Goal: Information Seeking & Learning: Learn about a topic

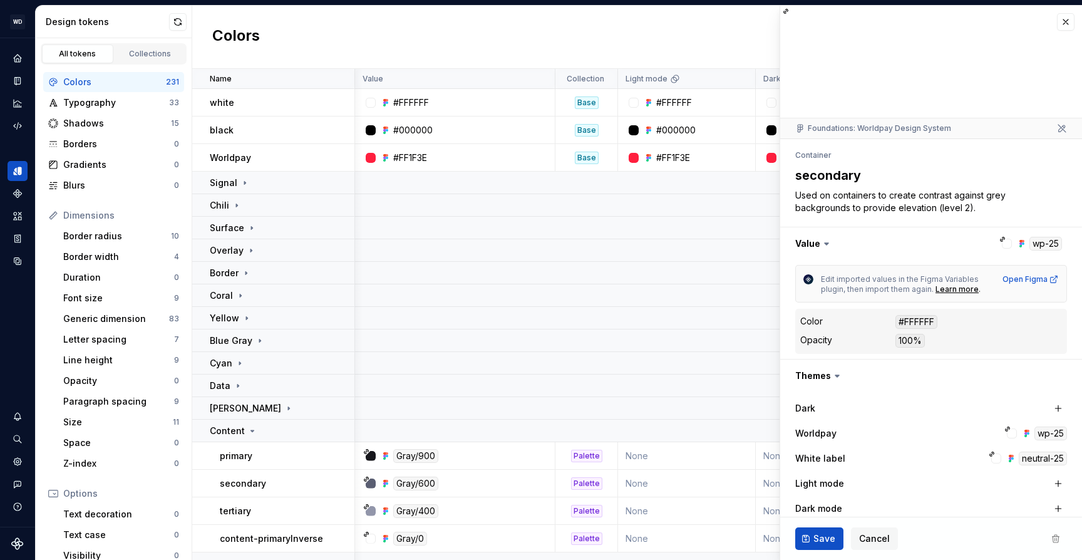
scroll to position [270, 0]
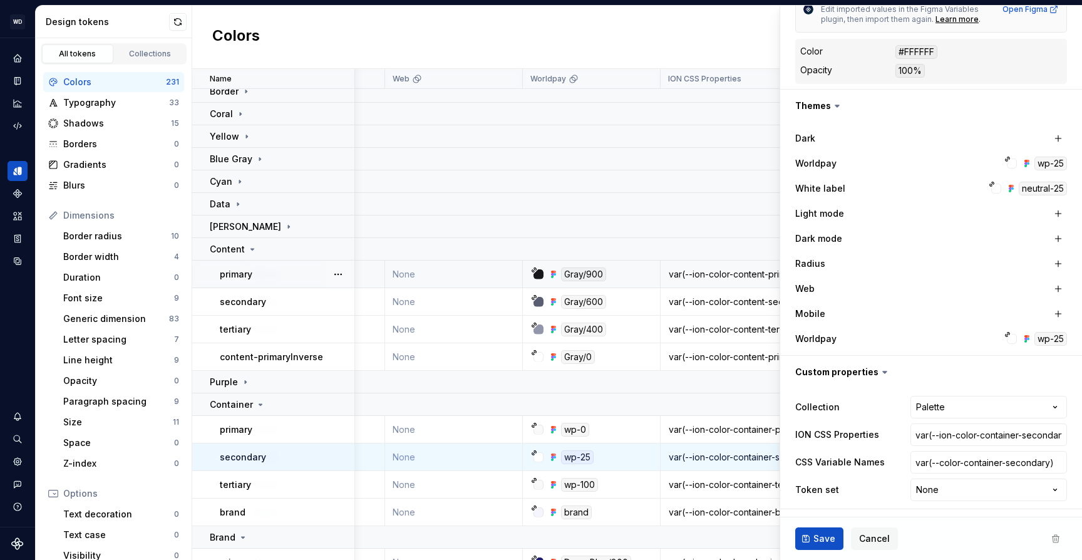
click at [277, 277] on div "primary" at bounding box center [287, 274] width 134 height 13
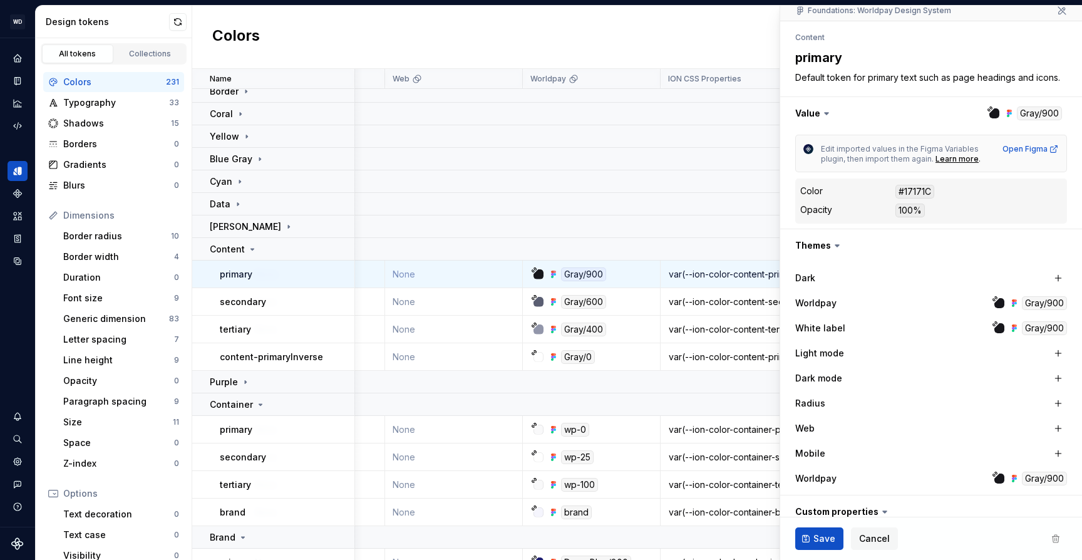
scroll to position [257, 0]
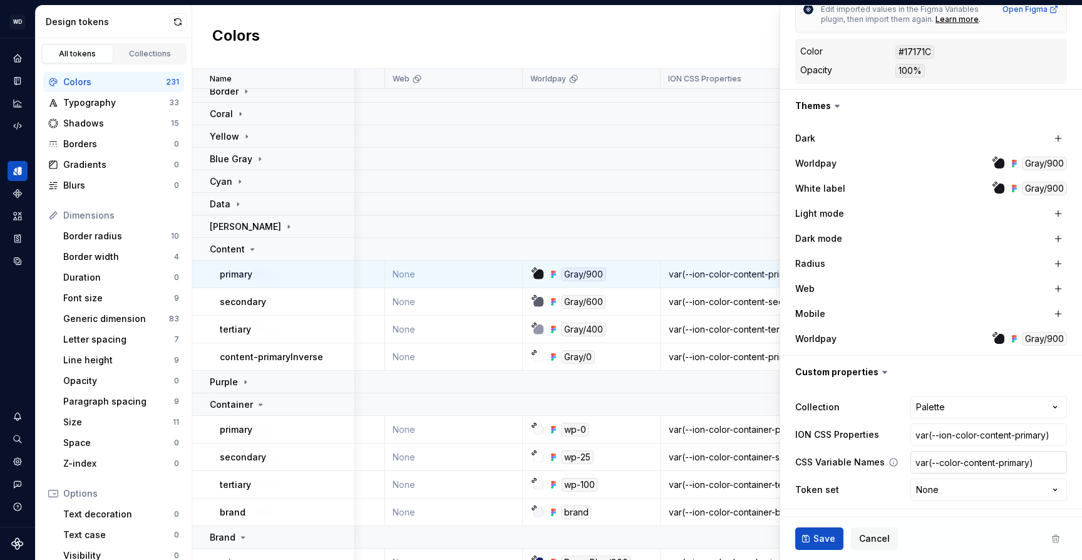
click at [972, 460] on input "var(--color-content-primary)" at bounding box center [989, 462] width 157 height 23
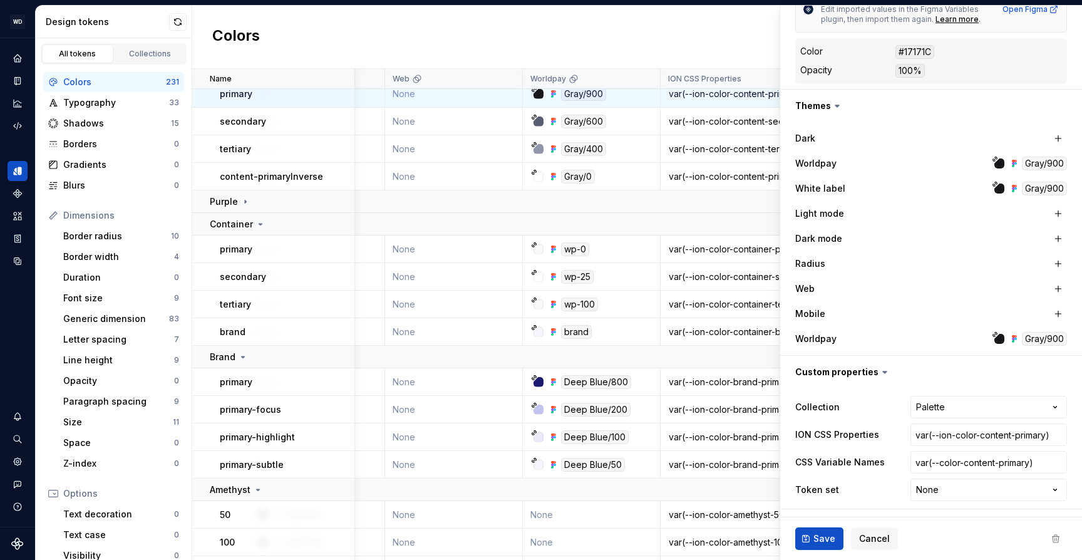
scroll to position [369, 509]
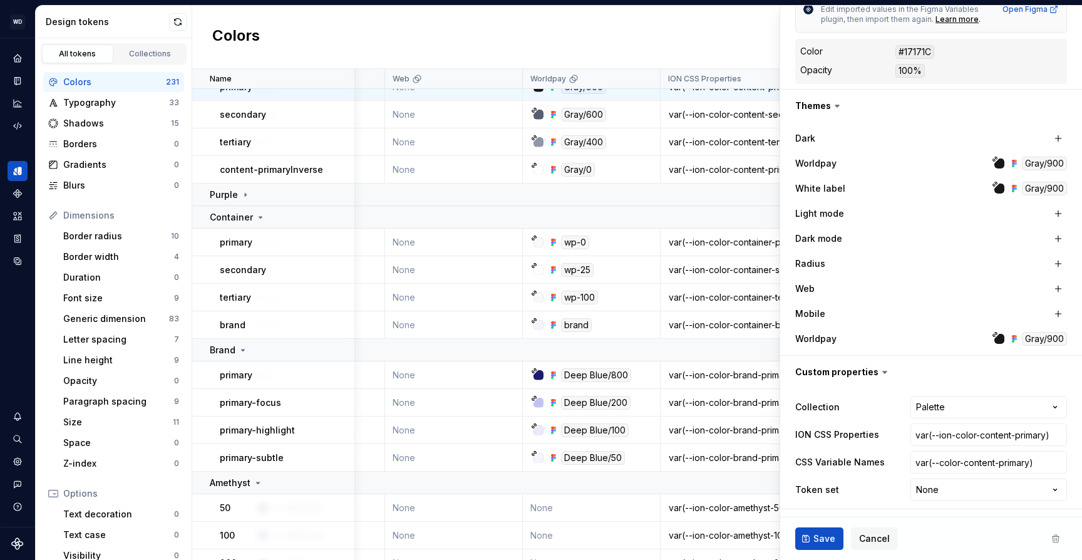
click at [300, 371] on div "primary" at bounding box center [287, 375] width 134 height 13
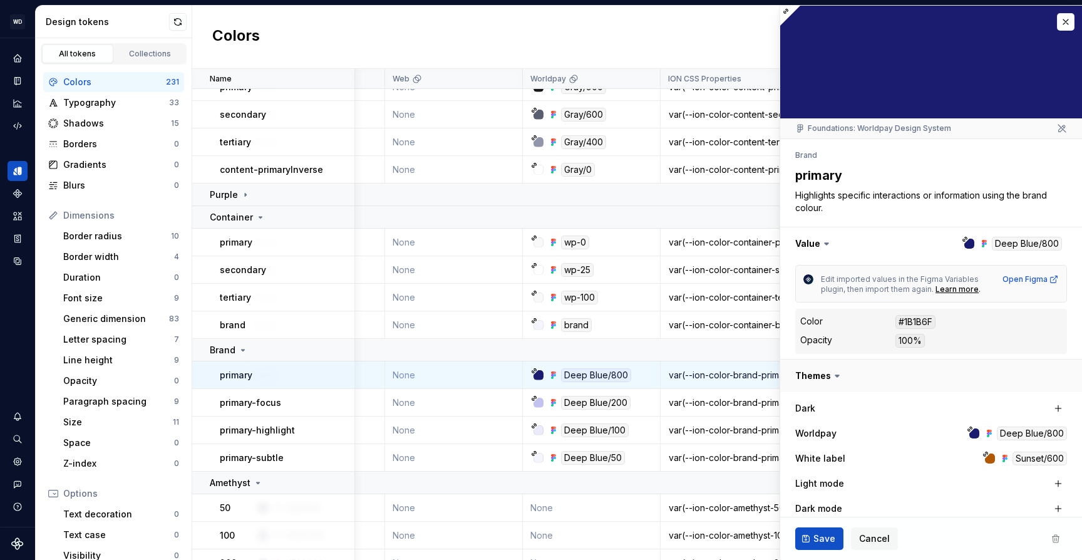
scroll to position [270, 0]
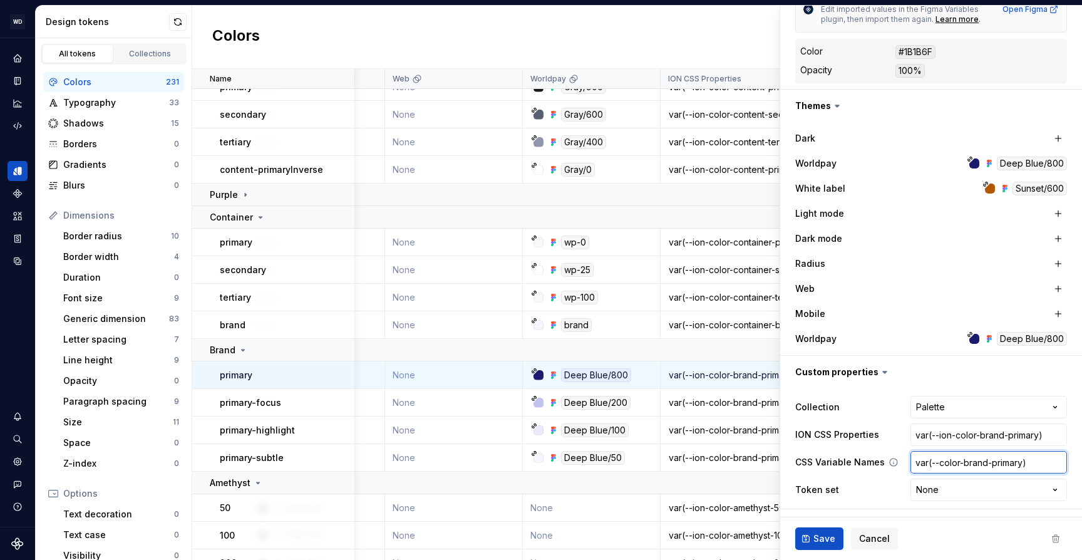
click at [980, 464] on input "var(--color-brand-primary)" at bounding box center [989, 462] width 157 height 23
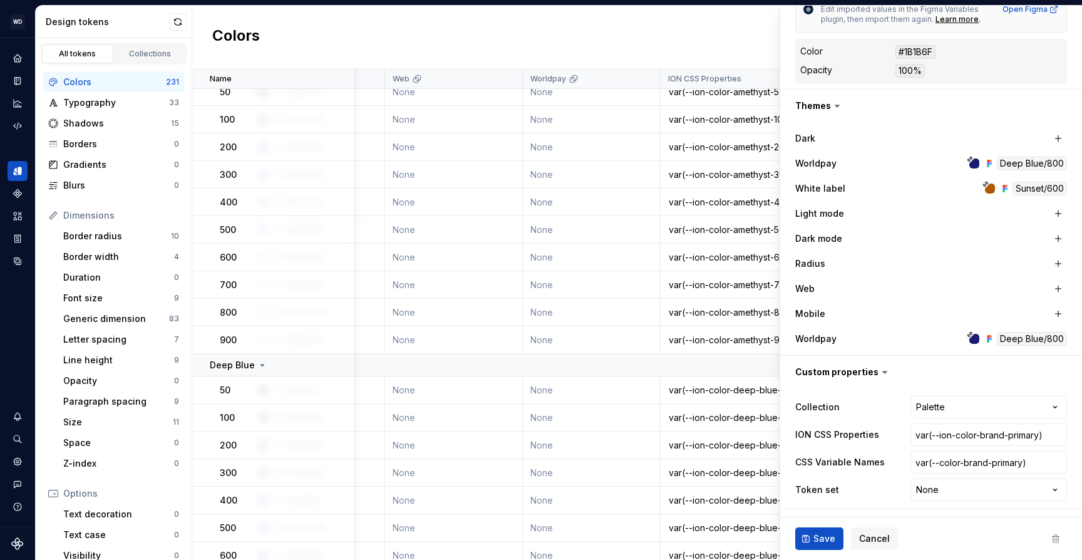
scroll to position [618, 509]
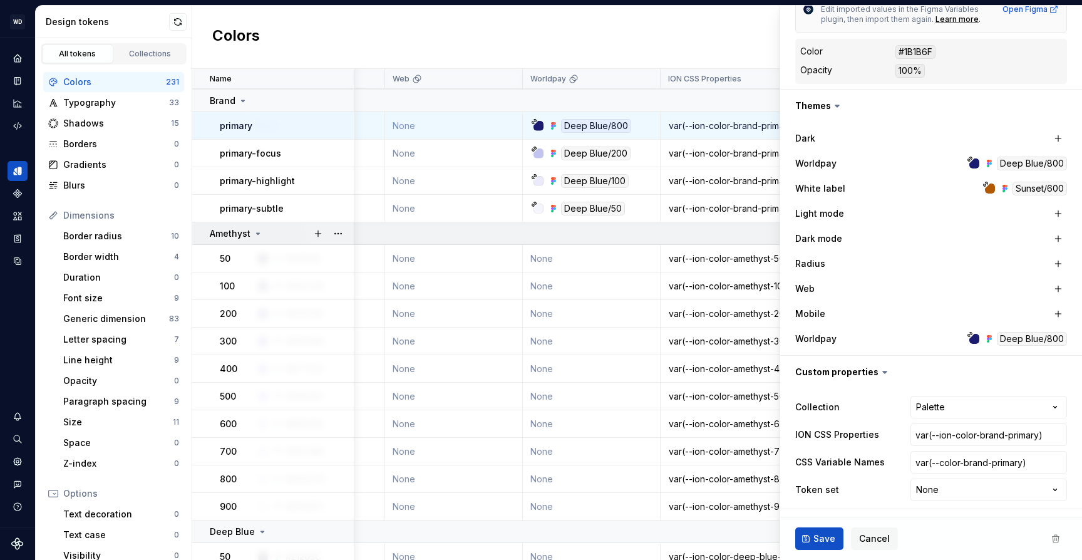
click at [253, 235] on icon at bounding box center [258, 234] width 10 height 10
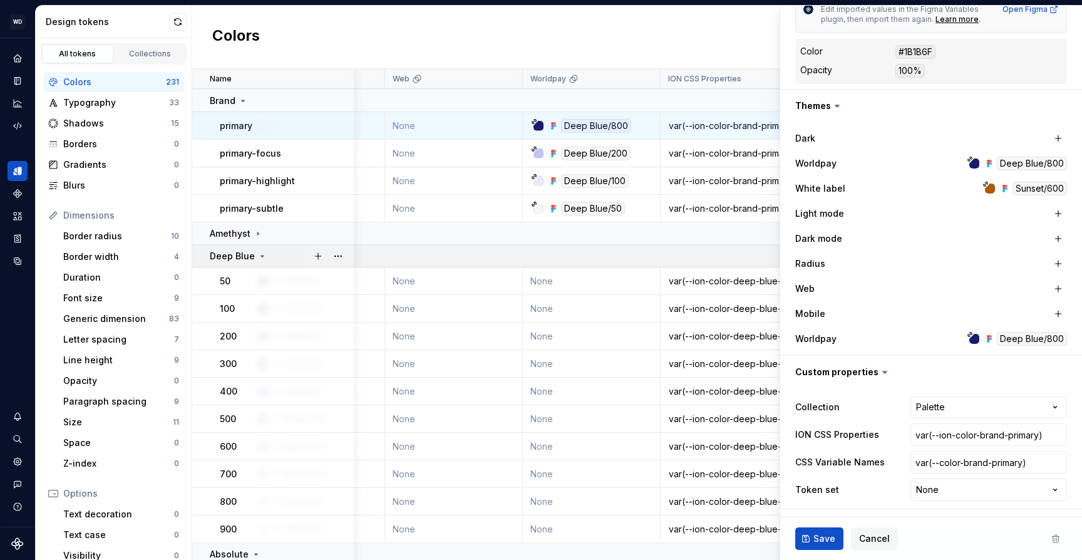
click at [250, 252] on p "Deep Blue" at bounding box center [232, 256] width 45 height 13
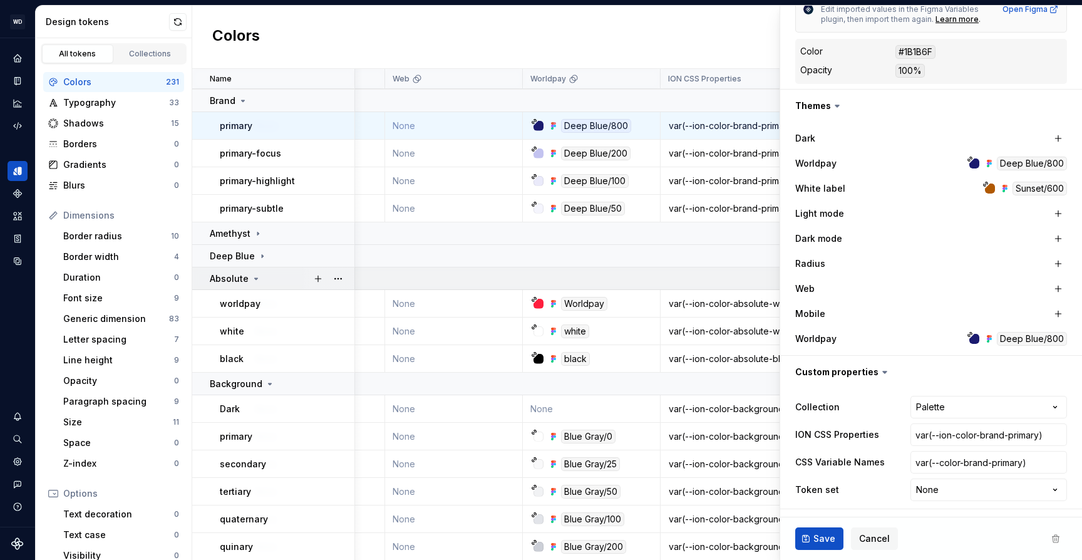
click at [246, 277] on p "Absolute" at bounding box center [229, 278] width 39 height 13
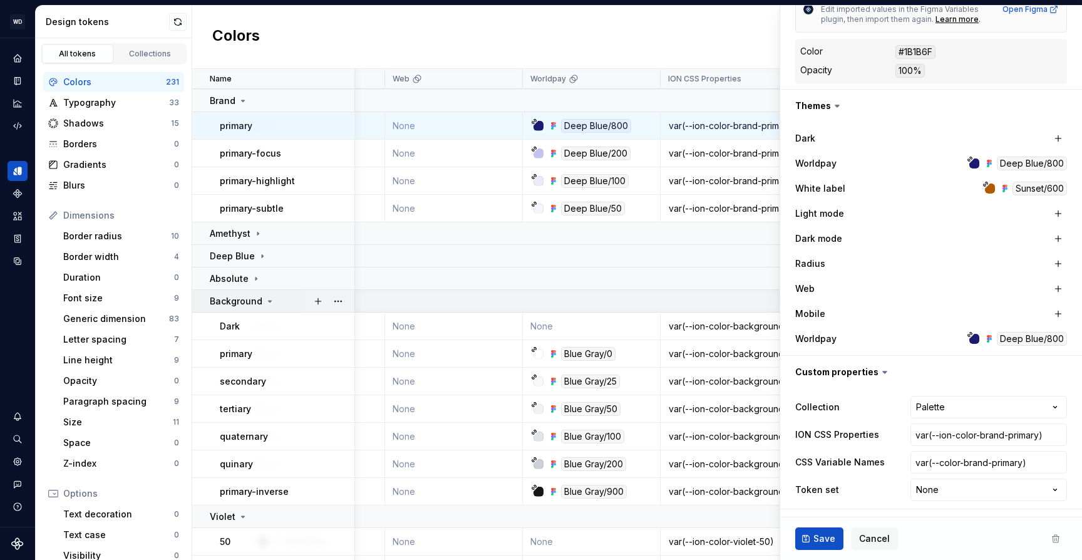
click at [244, 306] on p "Background" at bounding box center [236, 301] width 53 height 13
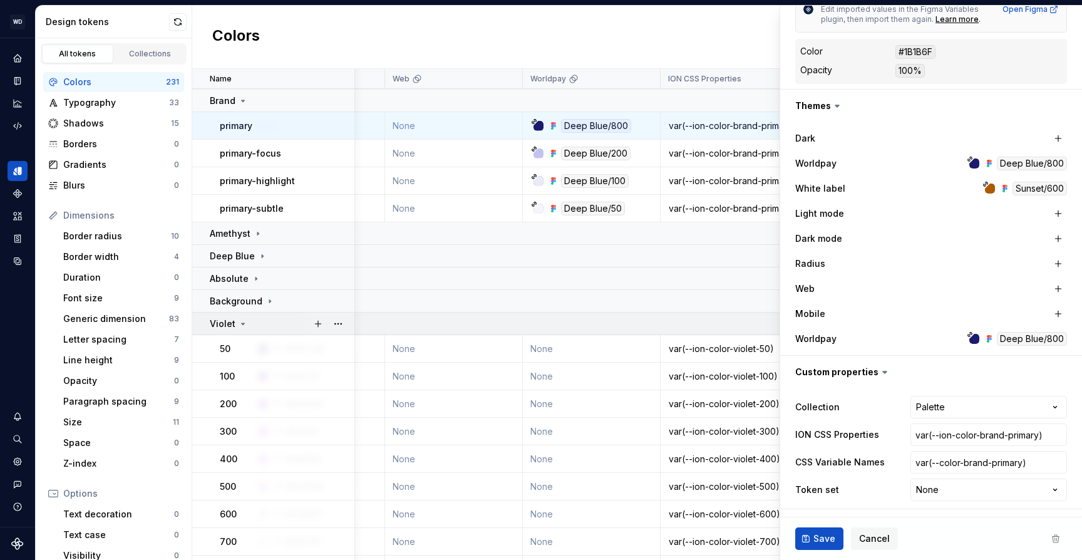
click at [238, 322] on icon at bounding box center [243, 324] width 10 height 10
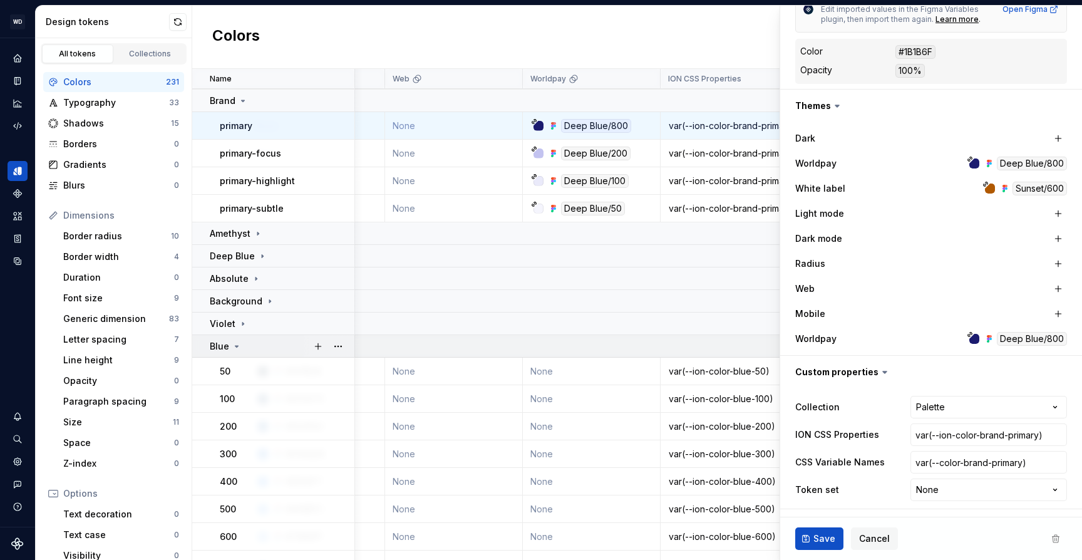
click at [239, 343] on icon at bounding box center [237, 346] width 10 height 10
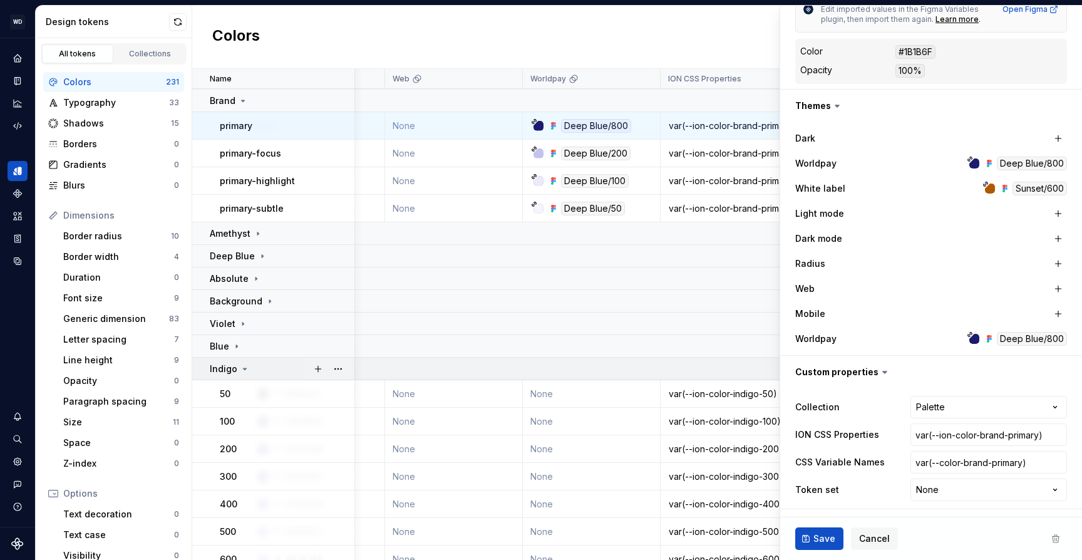
click at [240, 365] on icon at bounding box center [245, 369] width 10 height 10
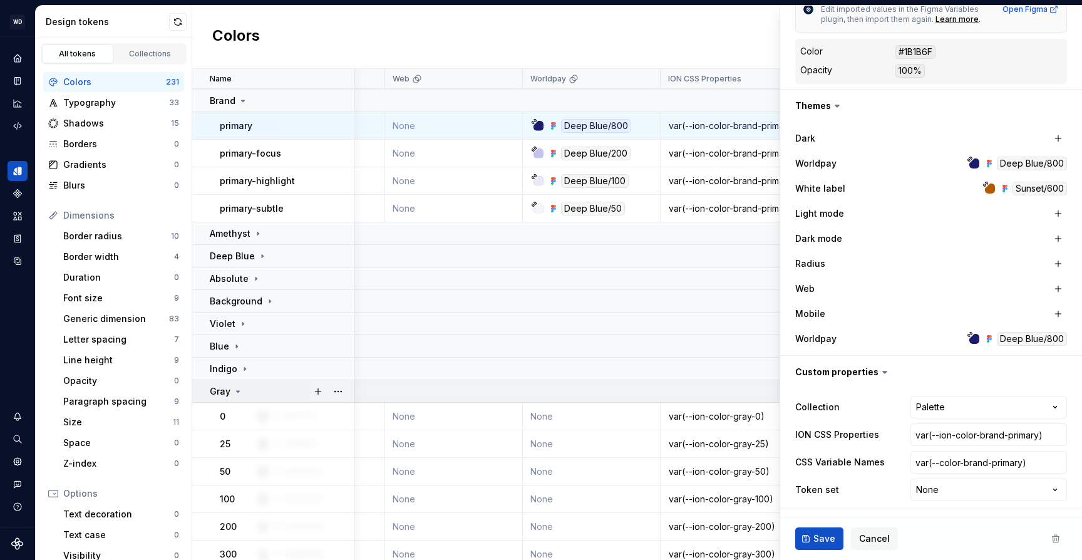
click at [236, 389] on icon at bounding box center [238, 391] width 10 height 10
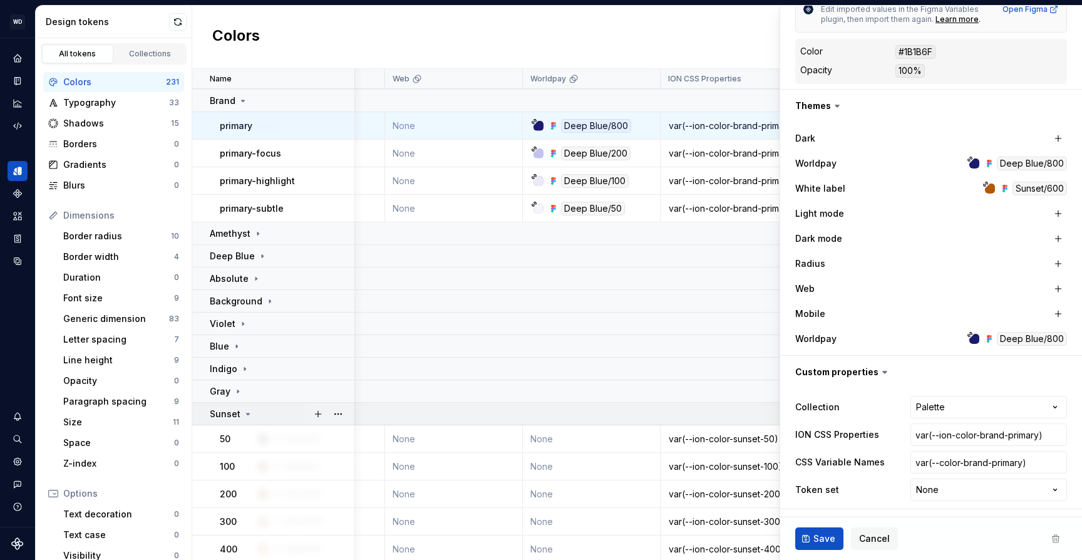
click at [236, 411] on p "Sunset" at bounding box center [225, 414] width 31 height 13
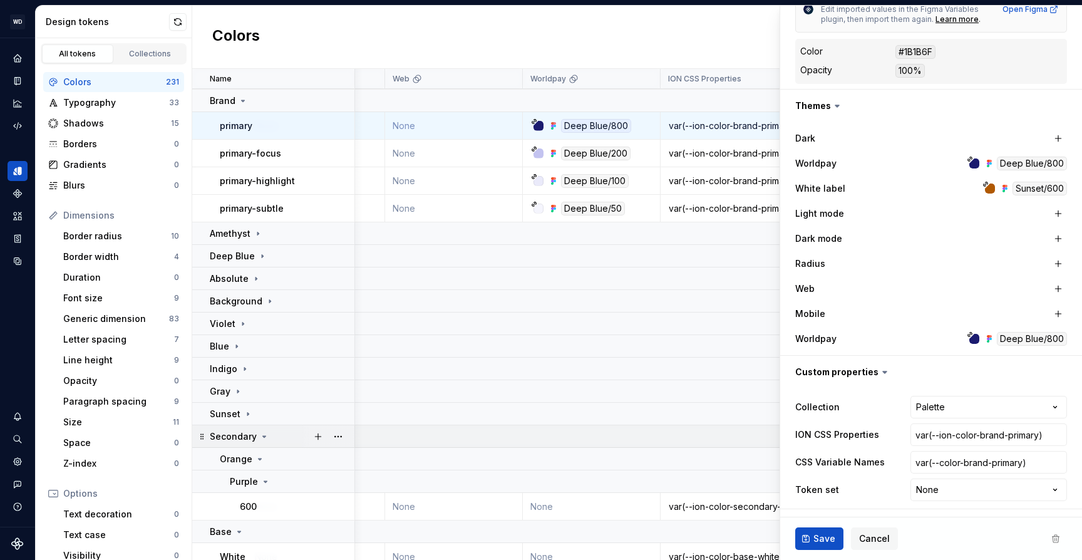
click at [240, 439] on p "Secondary" at bounding box center [233, 436] width 47 height 13
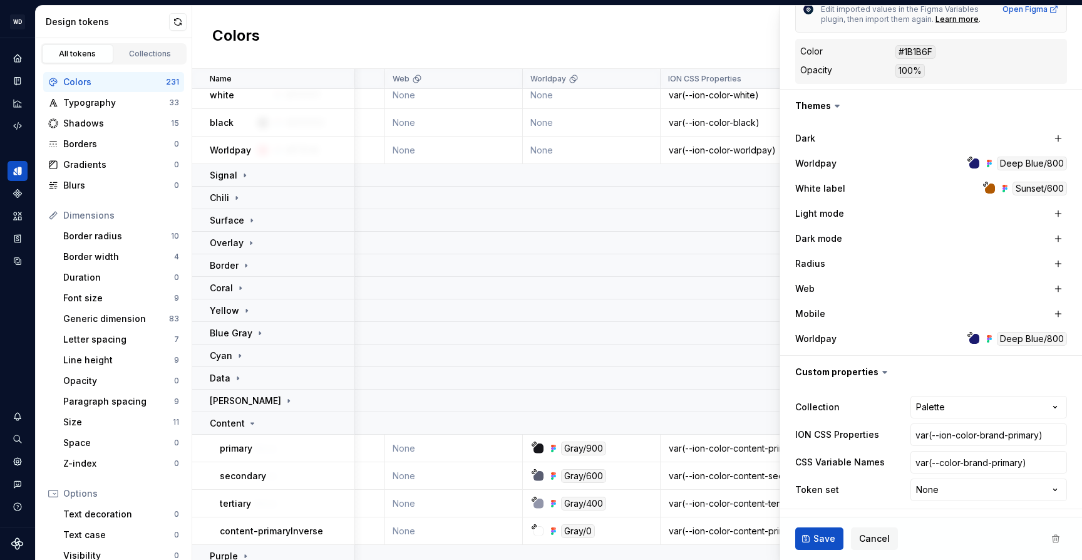
scroll to position [0, 509]
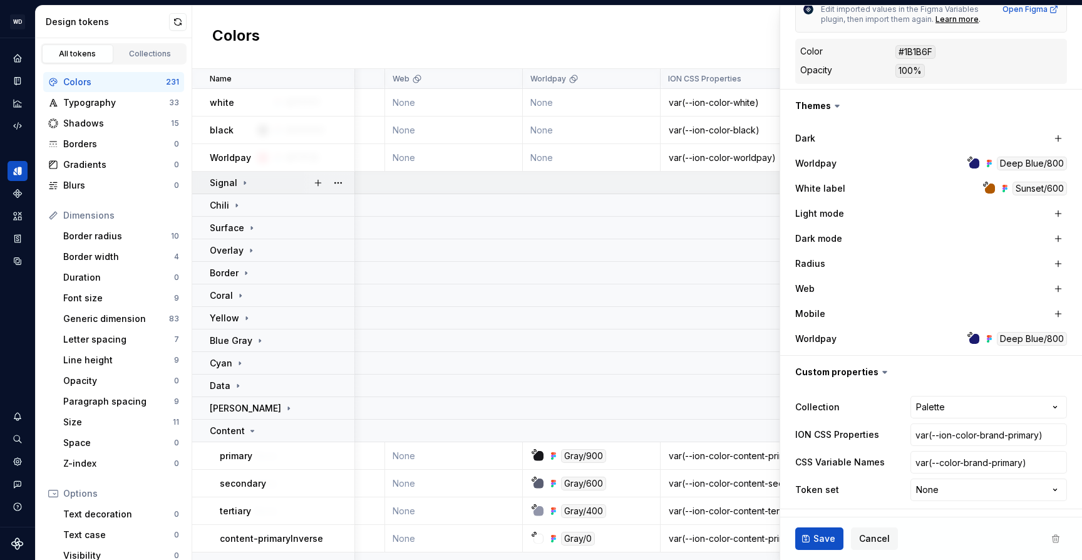
click at [246, 188] on div "Signal" at bounding box center [230, 183] width 40 height 13
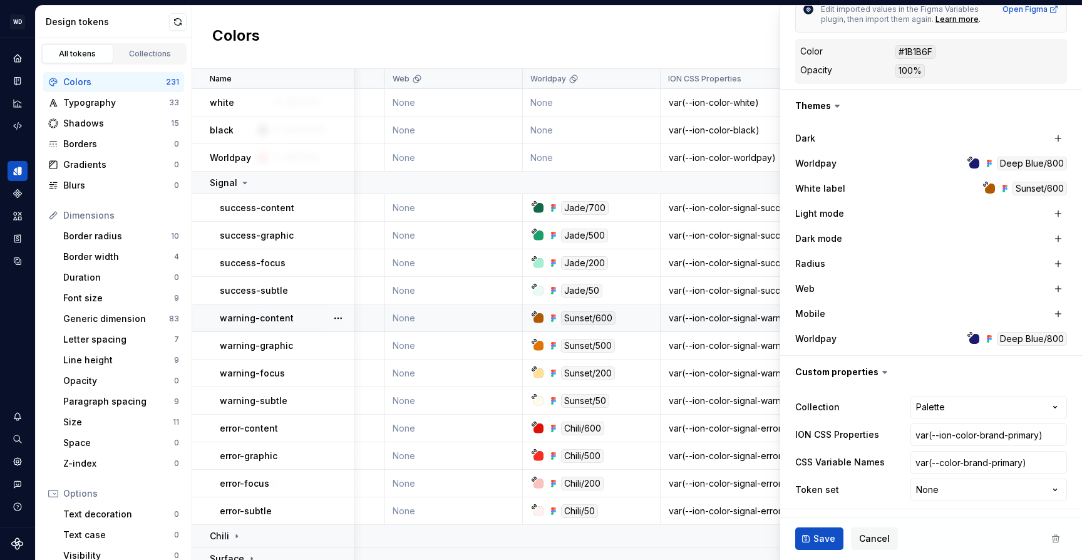
click at [298, 315] on div "warning-content" at bounding box center [287, 318] width 134 height 13
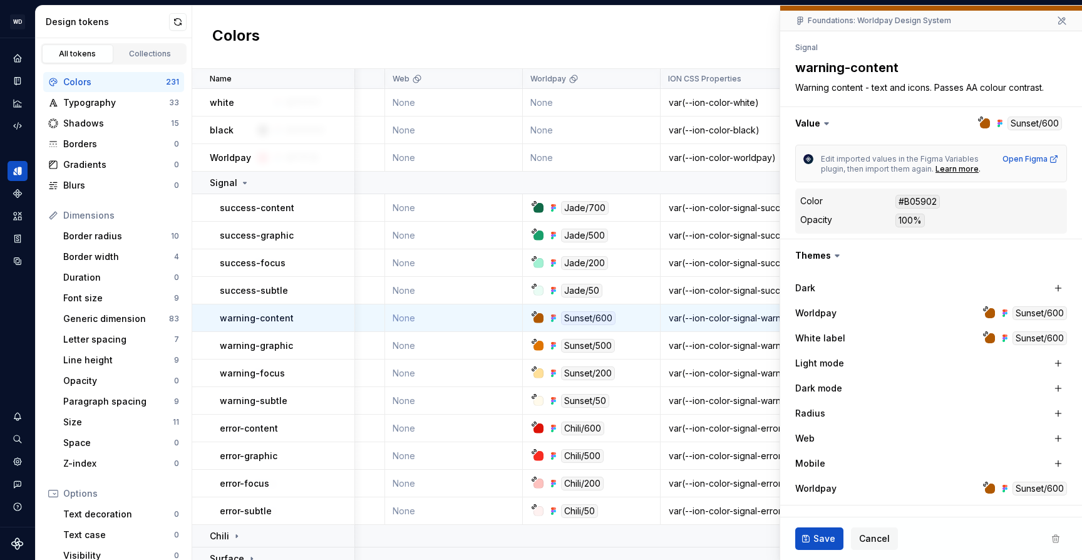
scroll to position [257, 0]
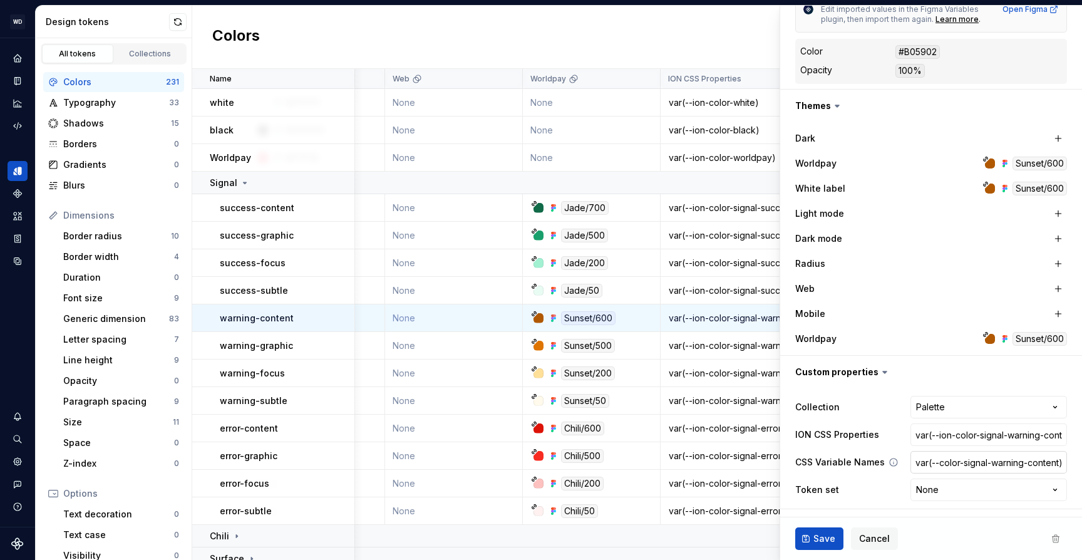
click at [970, 469] on input "var(--color-signal-warning-content)" at bounding box center [989, 462] width 157 height 23
click at [319, 219] on td "success-content" at bounding box center [273, 208] width 163 height 28
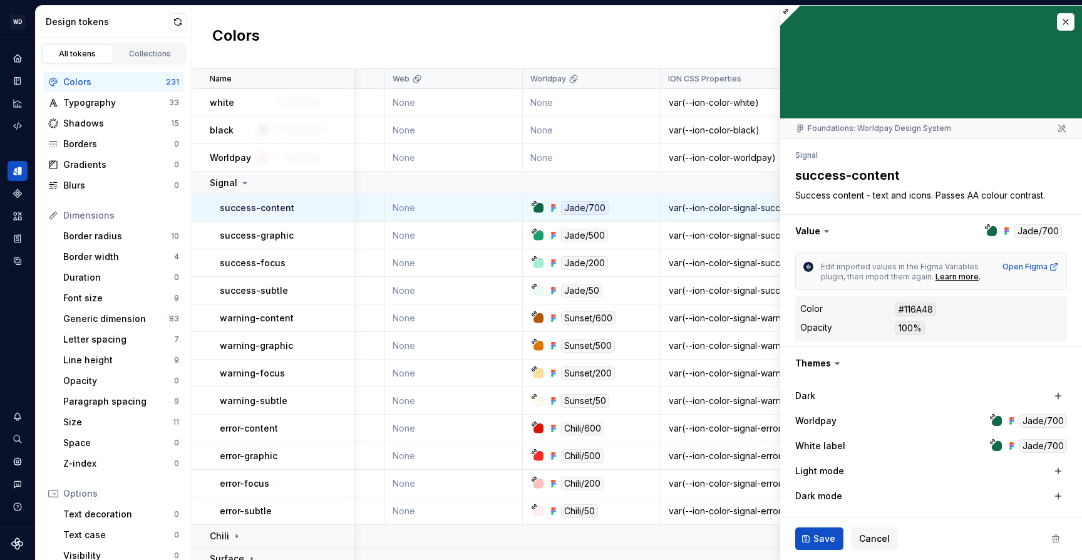
scroll to position [257, 0]
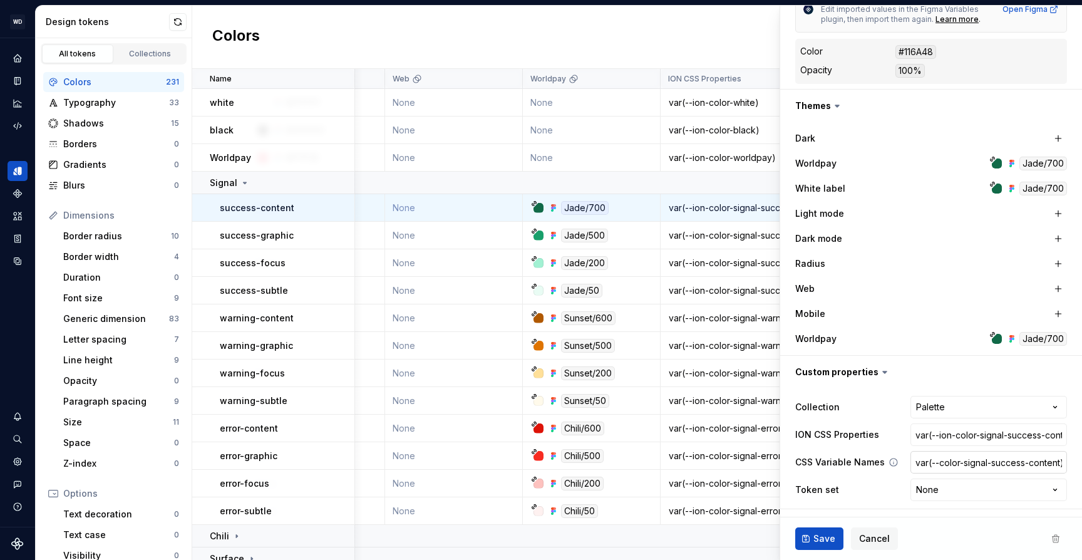
click at [977, 459] on input "var(--color-signal-success-content)" at bounding box center [989, 462] width 157 height 23
click at [299, 424] on div "error-content" at bounding box center [287, 428] width 134 height 13
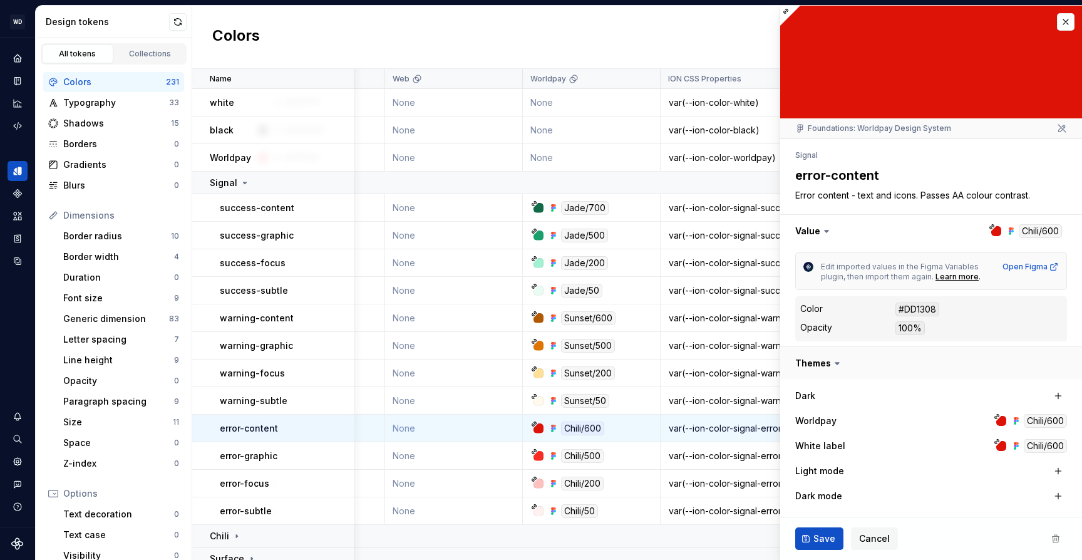
scroll to position [257, 0]
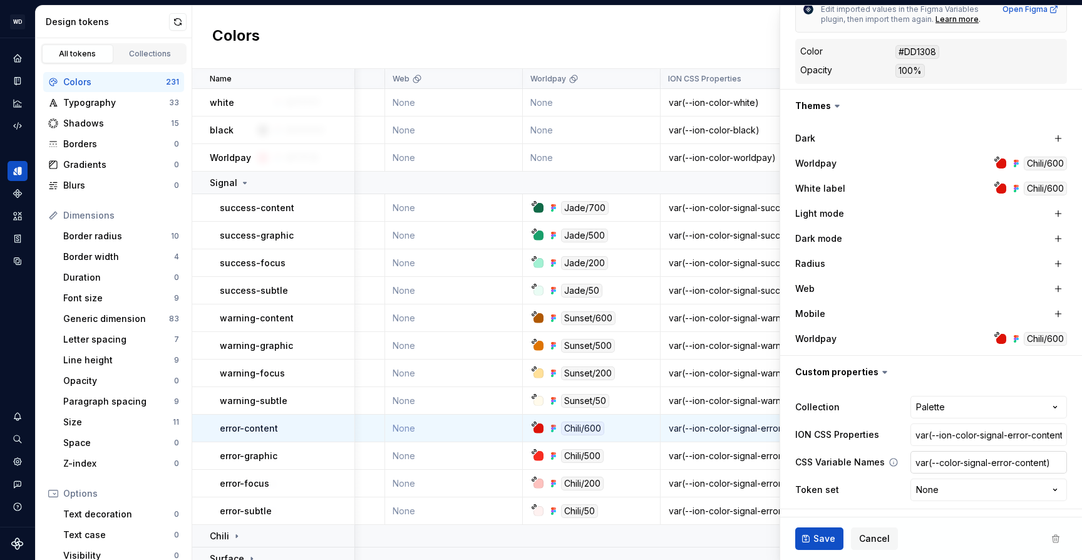
click at [986, 472] on input "var(--color-signal-error-content)" at bounding box center [989, 462] width 157 height 23
type textarea "*"
